Goal: Task Accomplishment & Management: Manage account settings

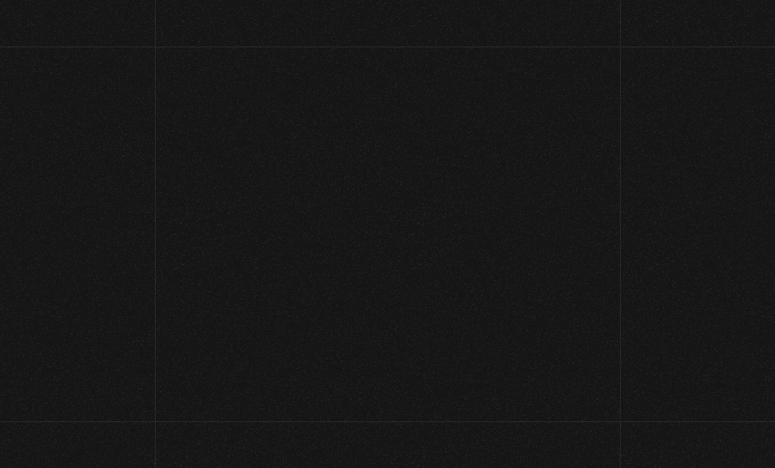
scroll to position [137, 0]
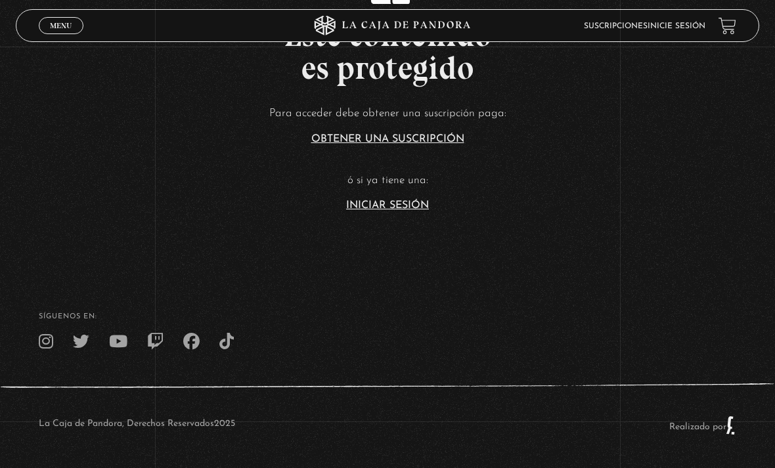
click at [382, 200] on link "Iniciar Sesión" at bounding box center [387, 205] width 83 height 11
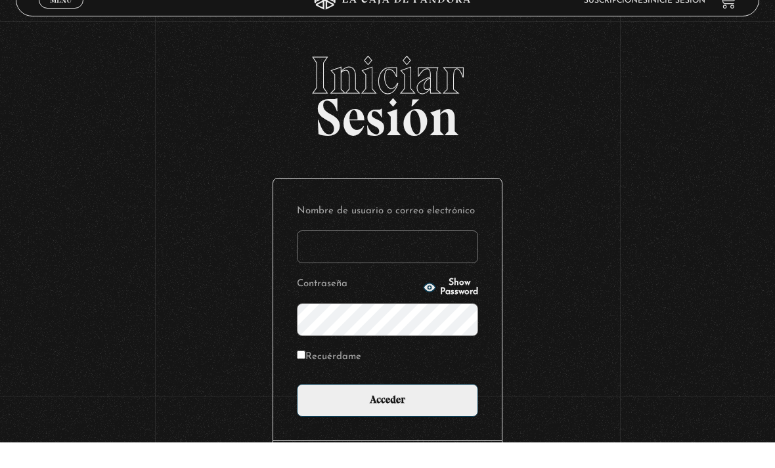
type input "tiffajonesp@hotmail.com"
click at [387, 410] on input "Acceder" at bounding box center [387, 426] width 181 height 33
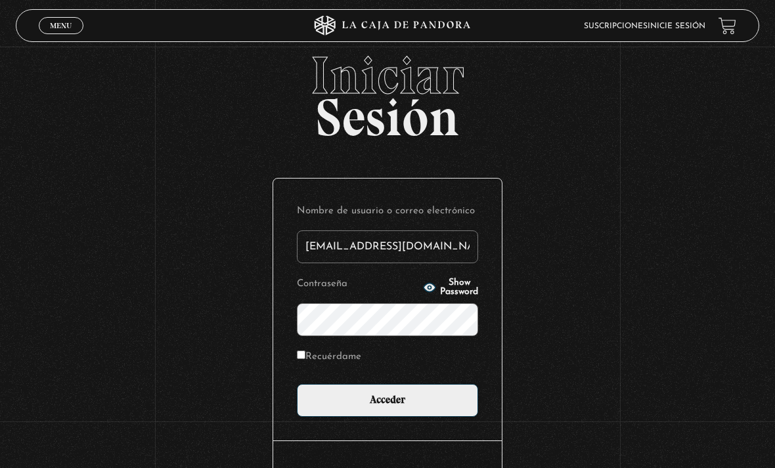
click at [416, 417] on input "Acceder" at bounding box center [387, 400] width 181 height 33
